Goal: Task Accomplishment & Management: Use online tool/utility

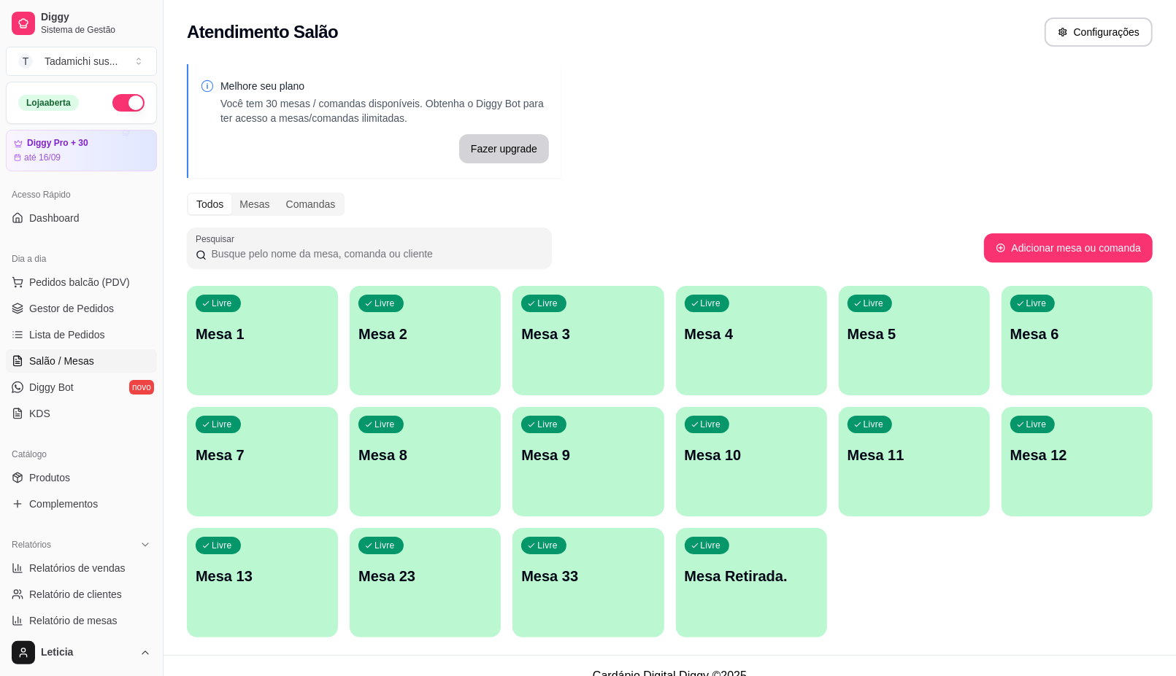
click at [683, 190] on div "Melhore seu plano Você tem 30 mesas / comandas disponíveis. Obtenha o Diggy Bot…" at bounding box center [669, 355] width 1012 height 600
click at [228, 595] on div "Livre Mesa 13" at bounding box center [262, 574] width 147 height 89
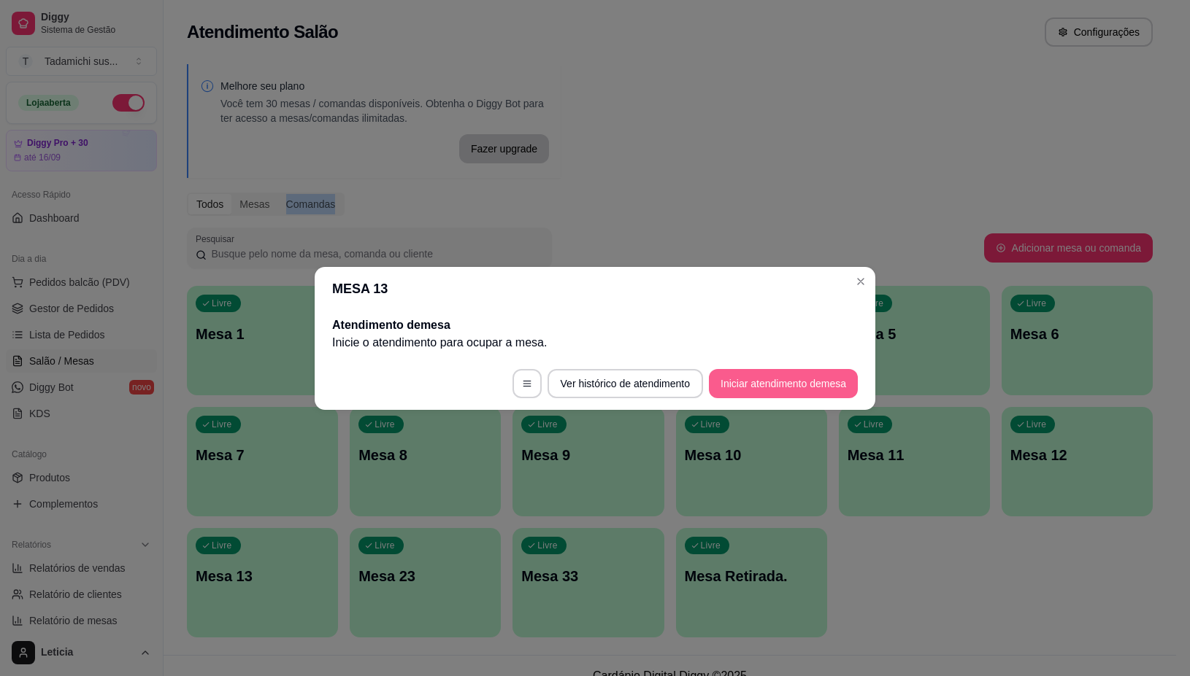
click at [825, 373] on button "Iniciar atendimento de mesa" at bounding box center [783, 383] width 149 height 29
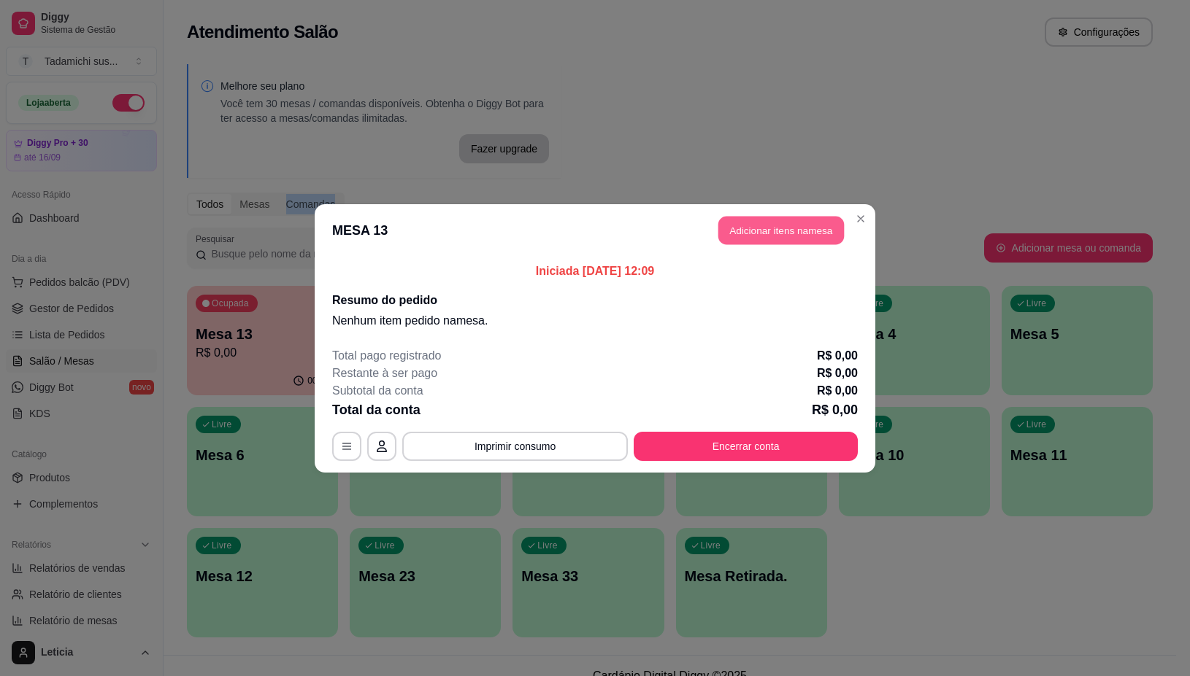
click at [760, 231] on button "Adicionar itens na mesa" at bounding box center [781, 230] width 126 height 28
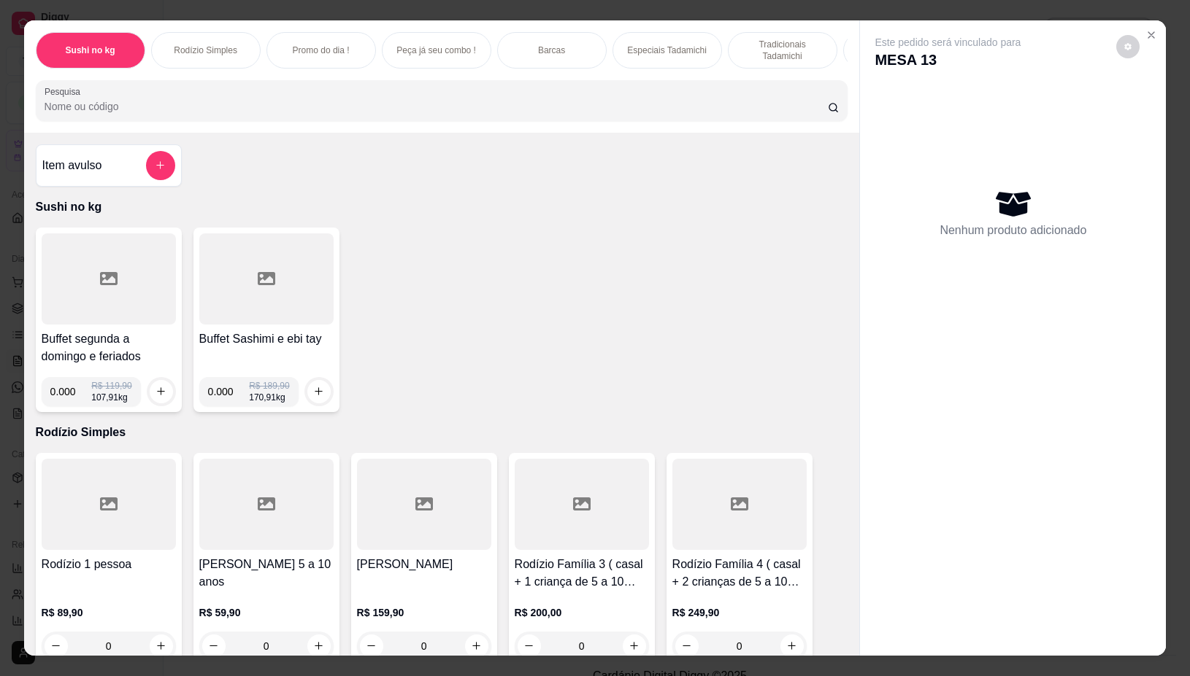
click at [70, 307] on div at bounding box center [109, 279] width 134 height 91
click at [121, 285] on div at bounding box center [109, 279] width 134 height 91
click at [115, 282] on div at bounding box center [109, 279] width 134 height 91
click at [66, 265] on div at bounding box center [109, 279] width 134 height 91
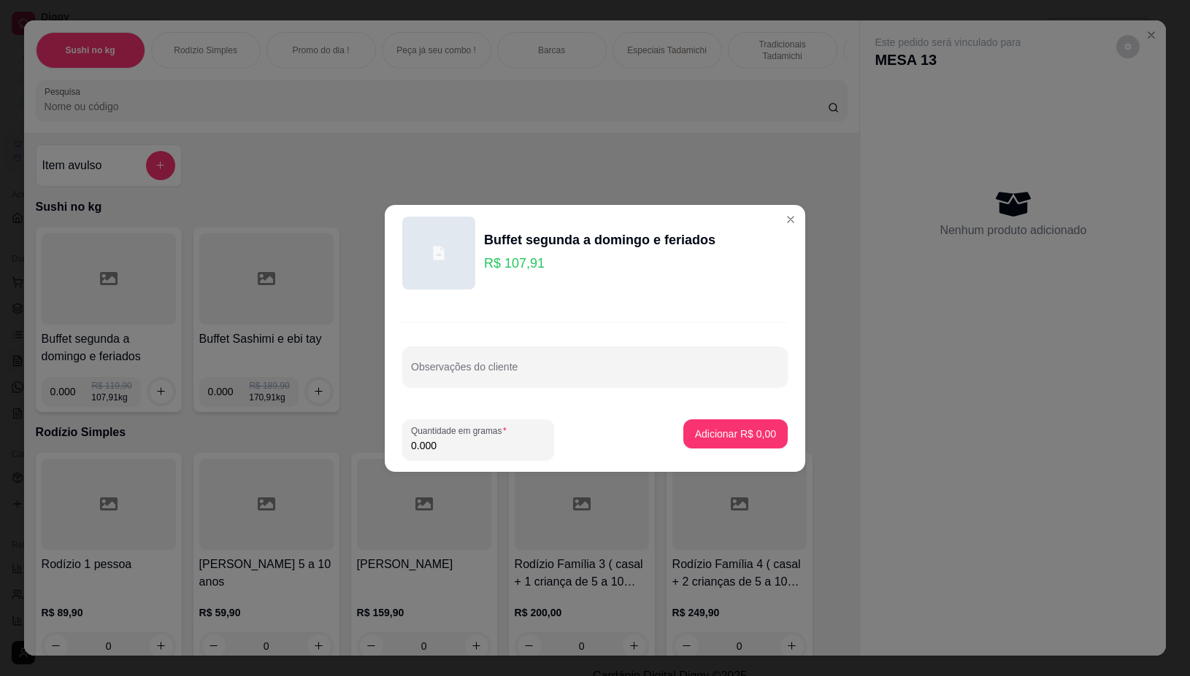
click at [480, 450] on input "0.000" at bounding box center [478, 446] width 134 height 15
type input "0.208"
click at [714, 422] on button "Adicionar R$ 22,45" at bounding box center [732, 434] width 107 height 28
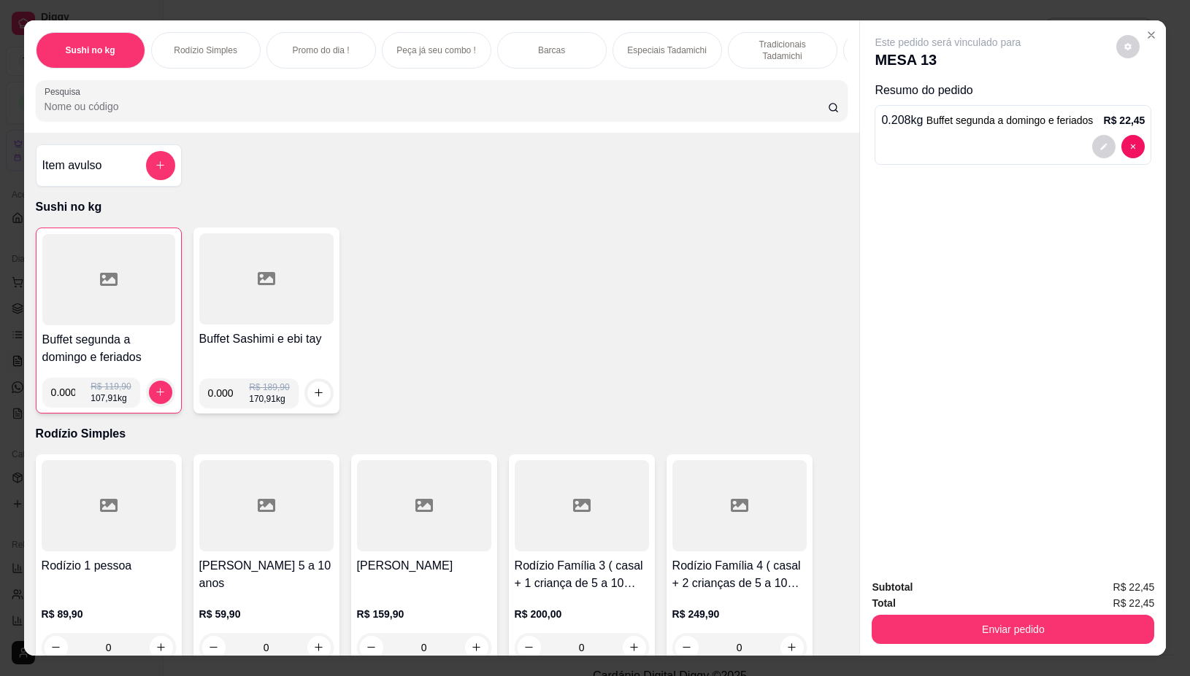
click at [55, 308] on div at bounding box center [108, 279] width 133 height 91
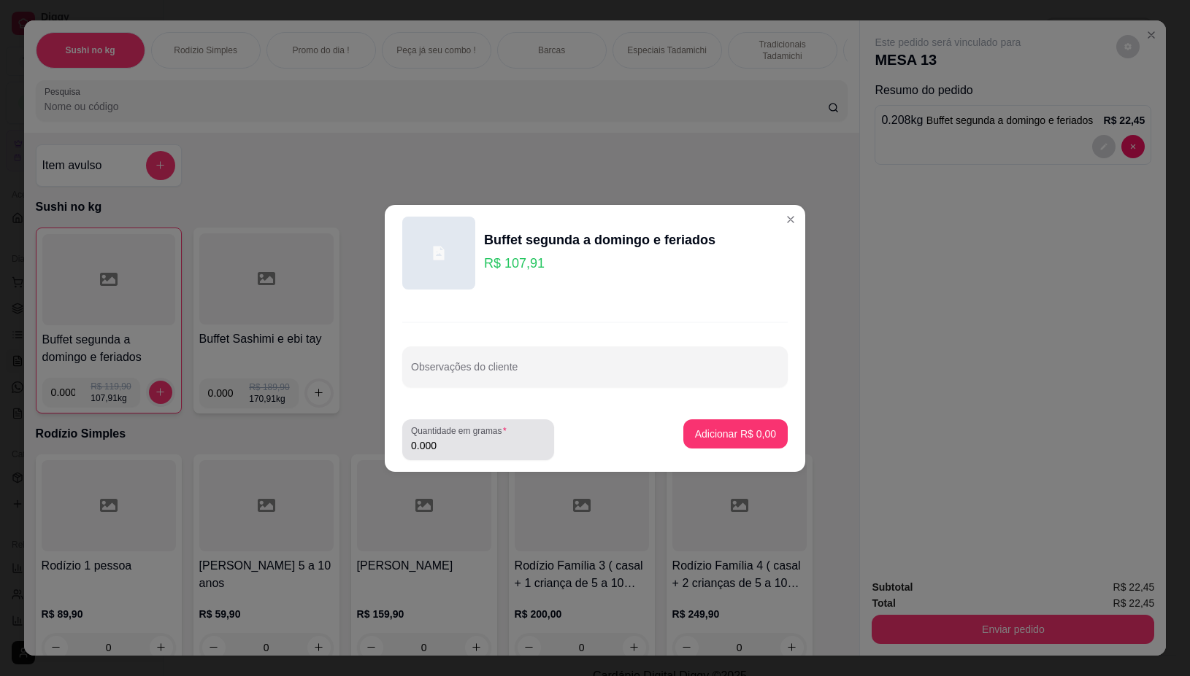
click at [491, 456] on div "Quantidade em gramas 0.000" at bounding box center [478, 440] width 152 height 41
type input "0.316"
click at [733, 431] on p "Adicionar R$ 34,10" at bounding box center [732, 434] width 85 height 14
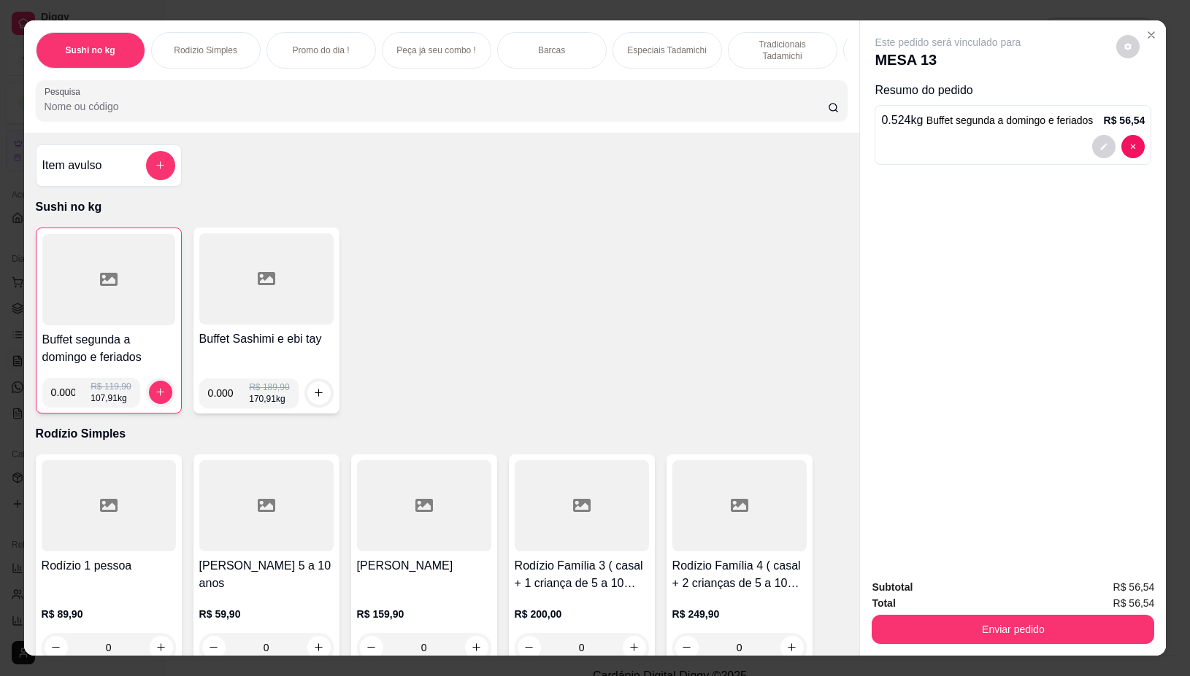
click at [301, 111] on input "Pesquisa" at bounding box center [436, 106] width 783 height 15
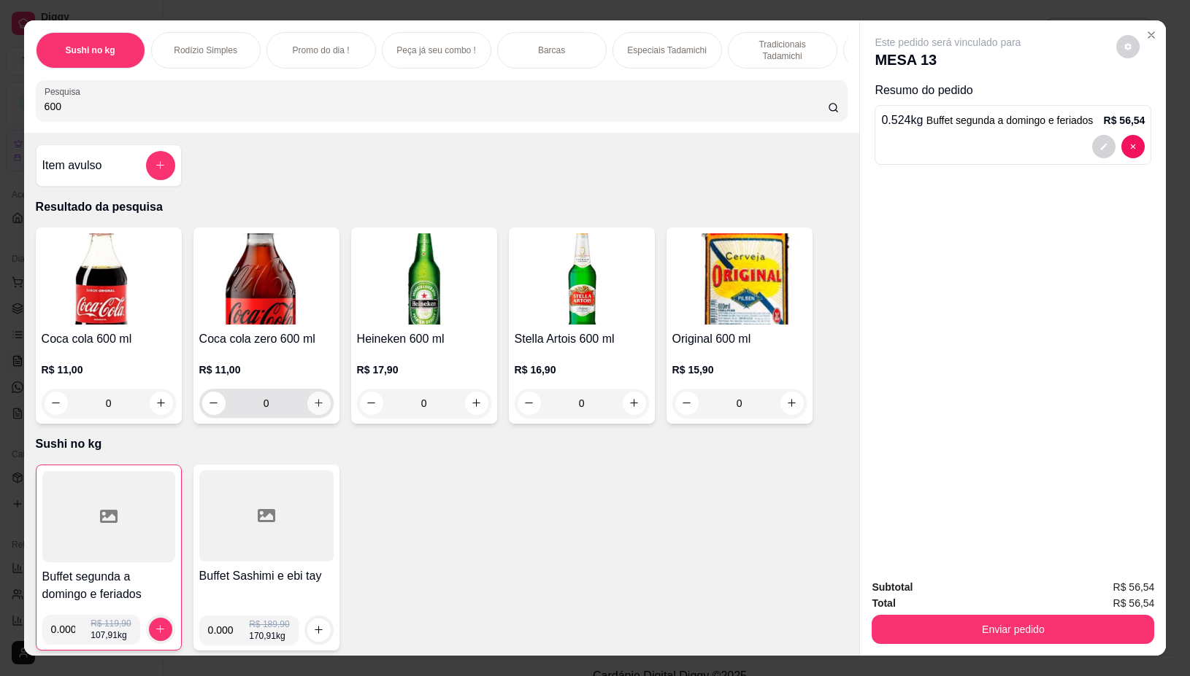
type input "600"
click at [313, 409] on icon "increase-product-quantity" at bounding box center [318, 403] width 11 height 11
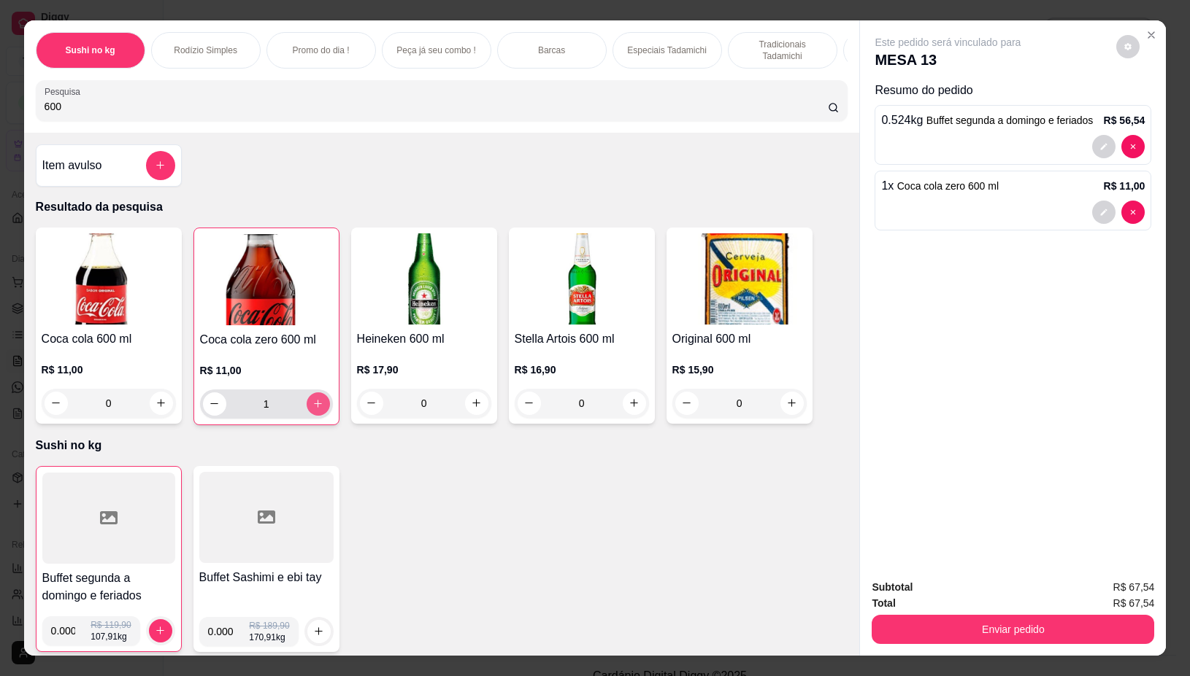
type input "1"
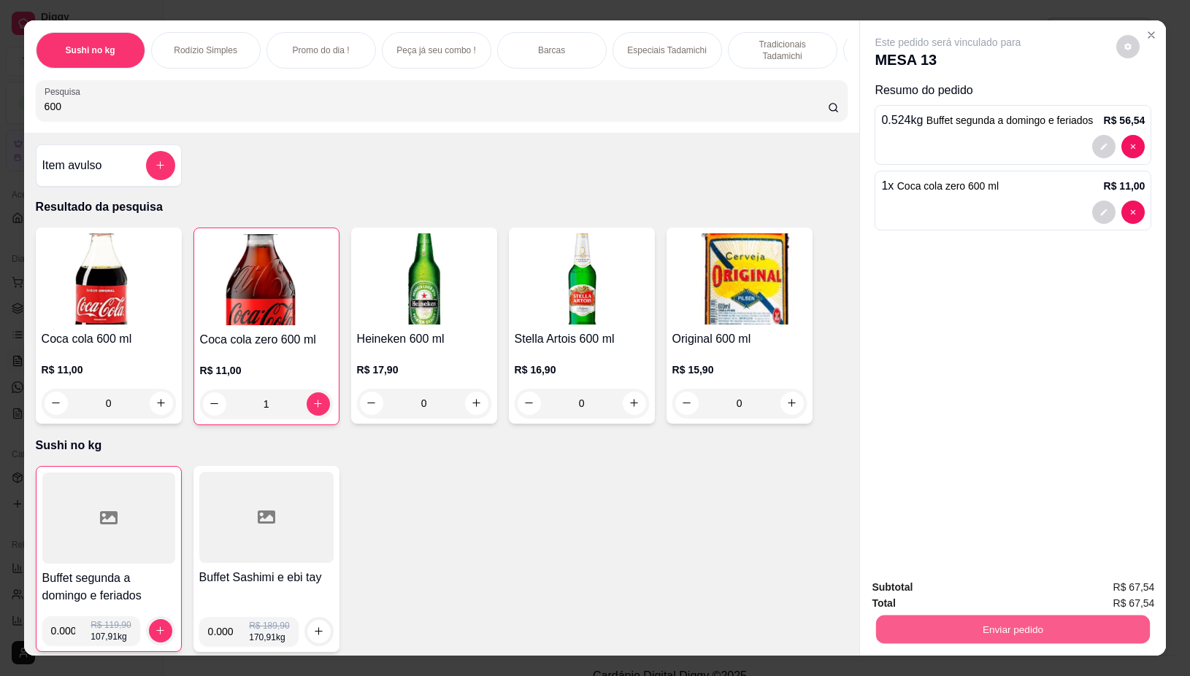
click at [1058, 618] on button "Enviar pedido" at bounding box center [1013, 630] width 274 height 28
click at [992, 593] on button "Não registrar e enviar pedido" at bounding box center [963, 587] width 147 height 27
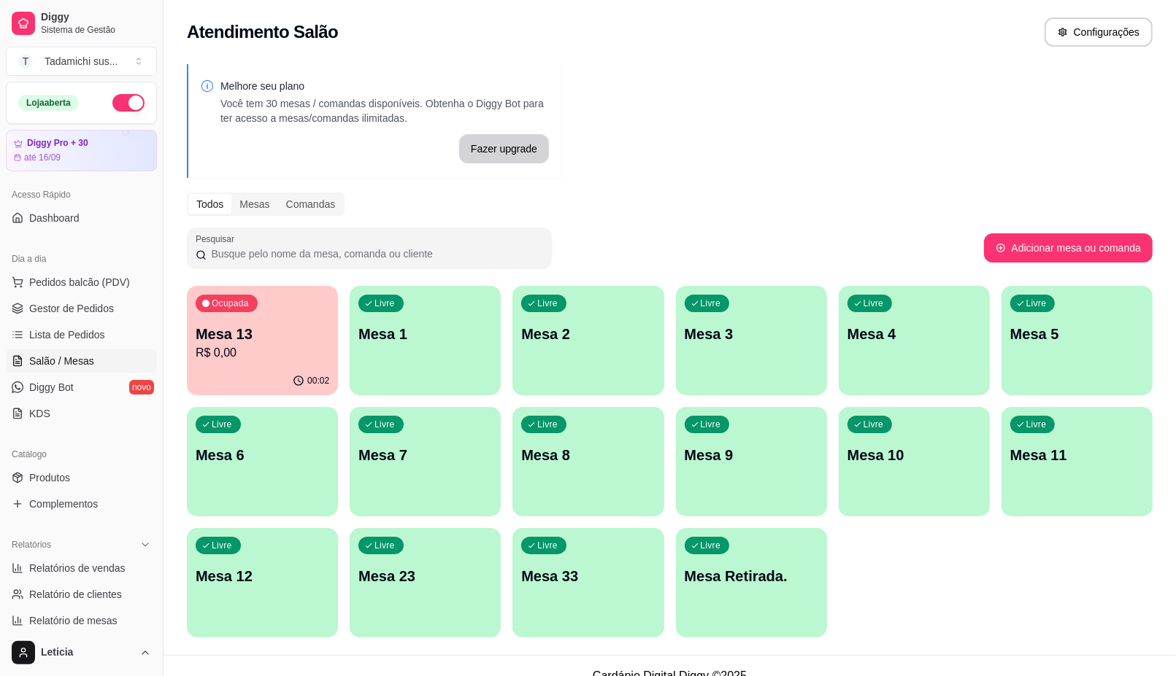
click at [228, 369] on div "00:02" at bounding box center [262, 381] width 151 height 28
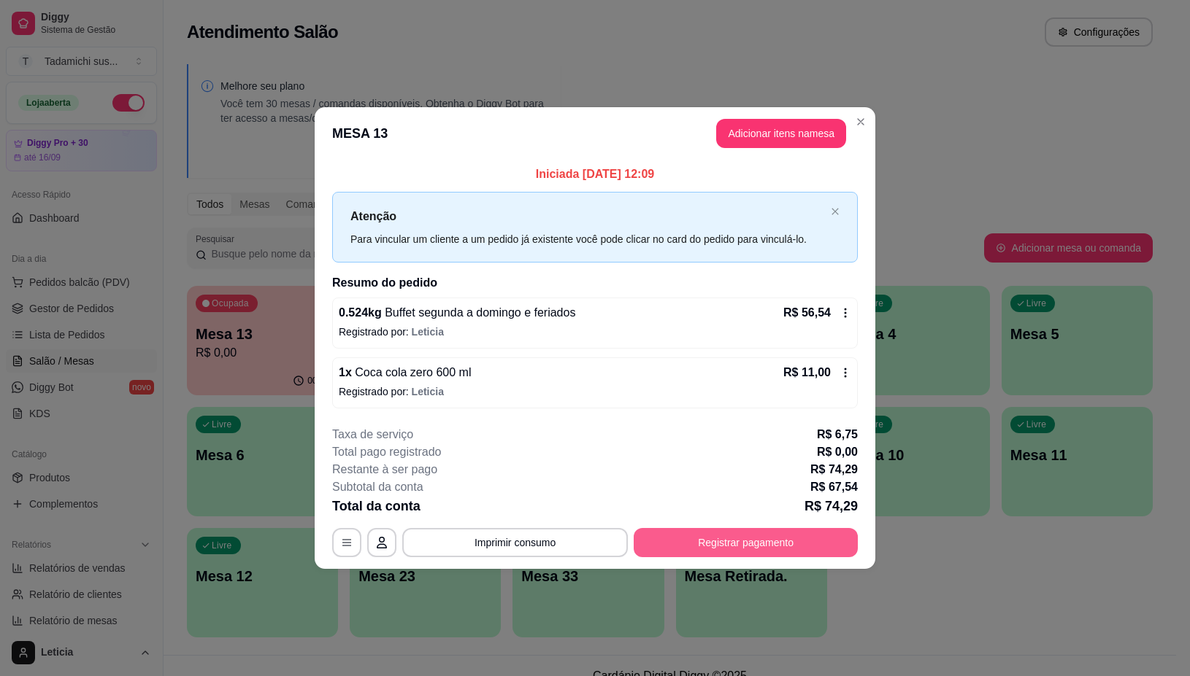
click at [759, 549] on button "Registrar pagamento" at bounding box center [745, 542] width 224 height 29
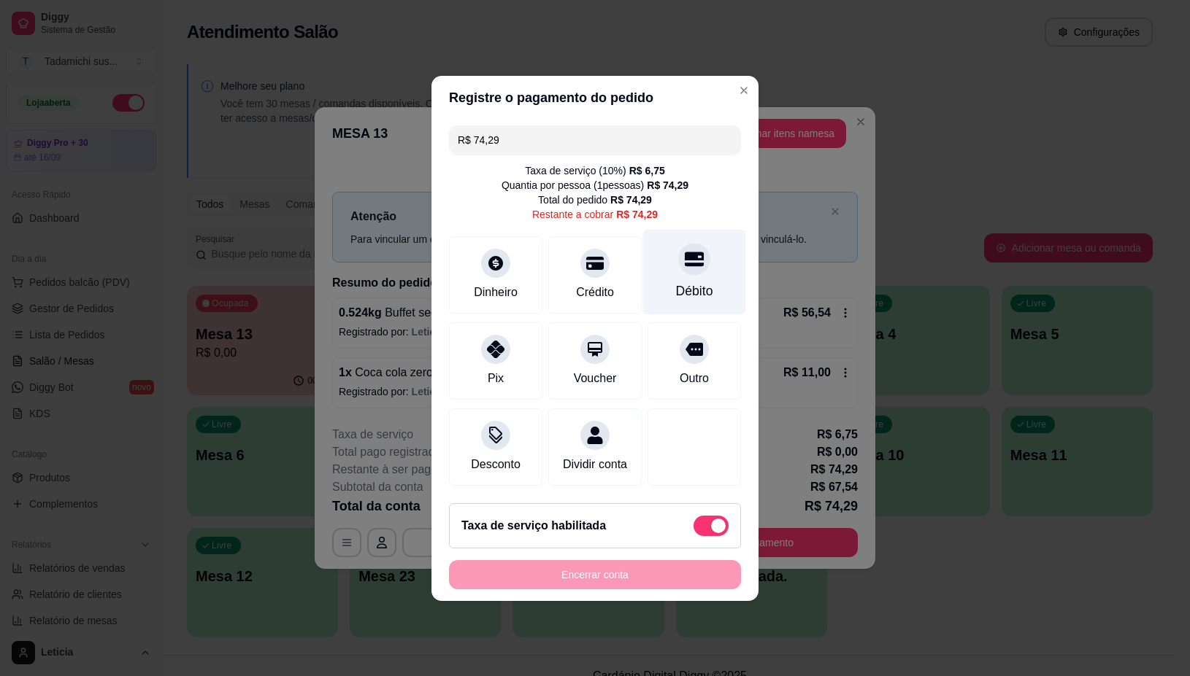
click at [706, 268] on div "Débito" at bounding box center [694, 271] width 103 height 85
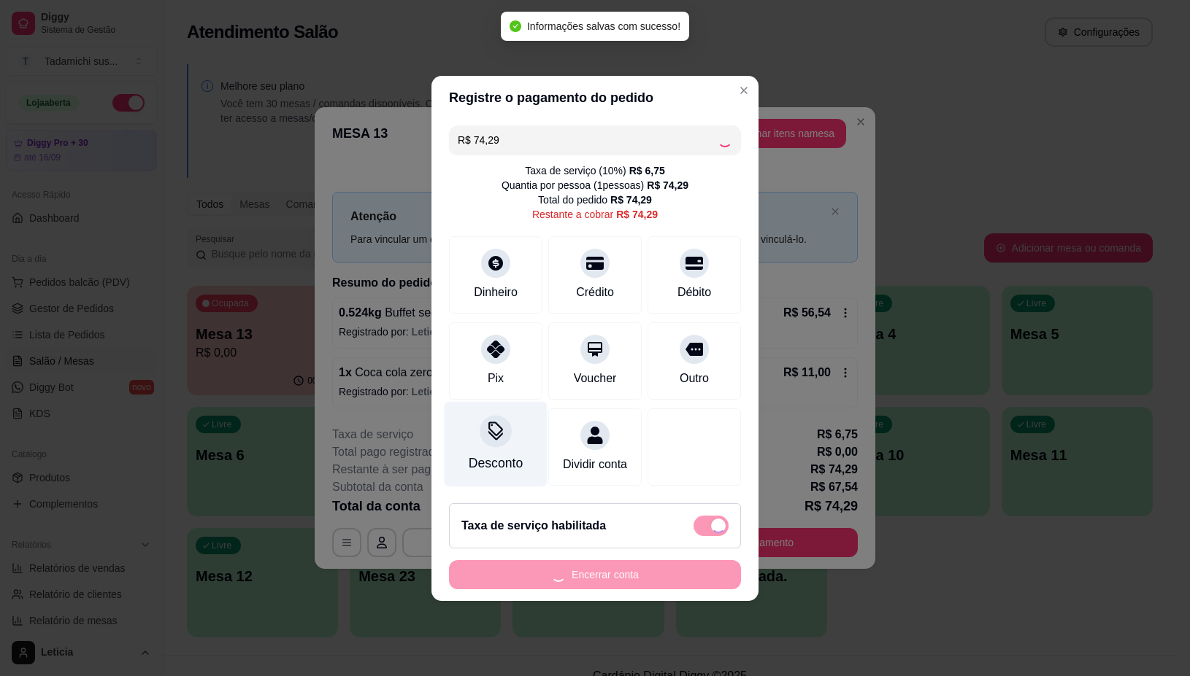
type input "R$ 0,00"
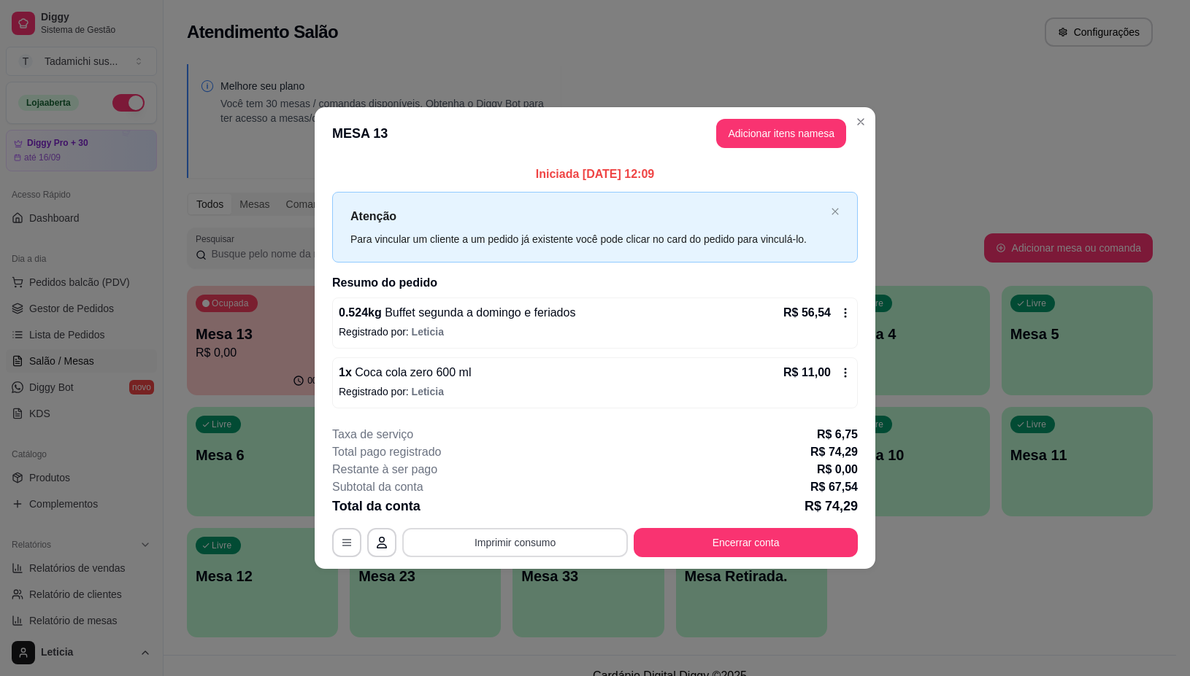
click at [465, 542] on button "Imprimir consumo" at bounding box center [514, 542] width 225 height 29
click at [498, 479] on button "IMPRESSORA" at bounding box center [519, 480] width 112 height 23
click at [701, 539] on button "Encerrar conta" at bounding box center [745, 543] width 217 height 28
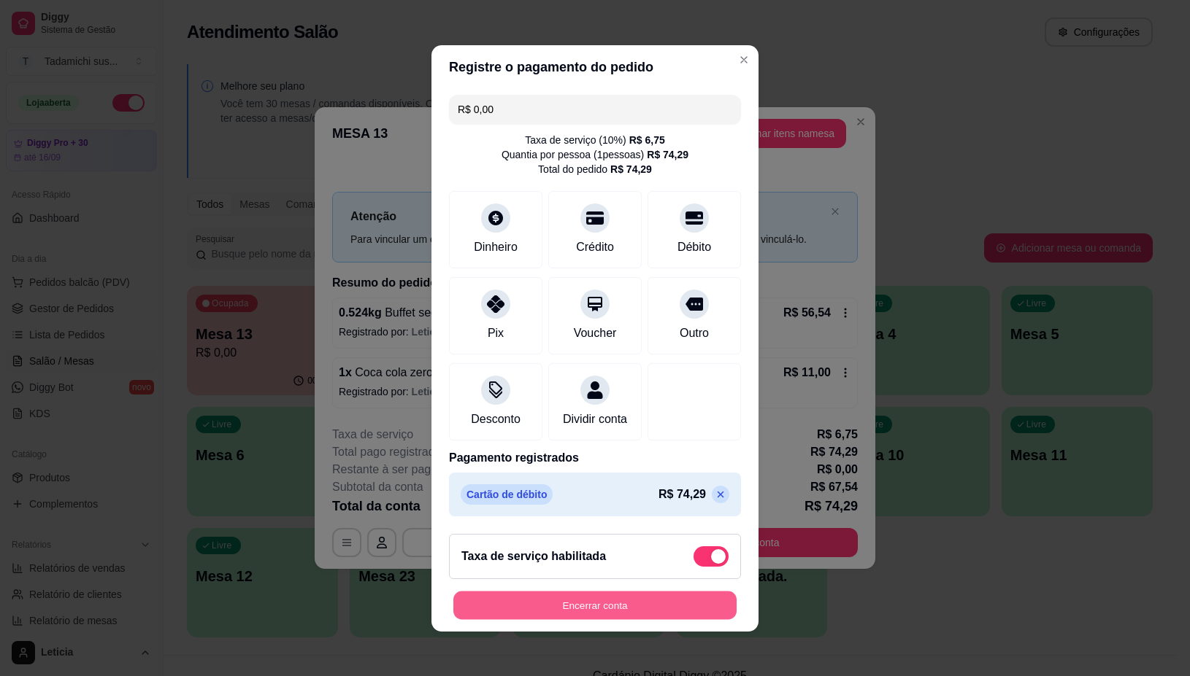
click at [577, 613] on button "Encerrar conta" at bounding box center [594, 605] width 283 height 28
